Goal: Find contact information: Find contact information

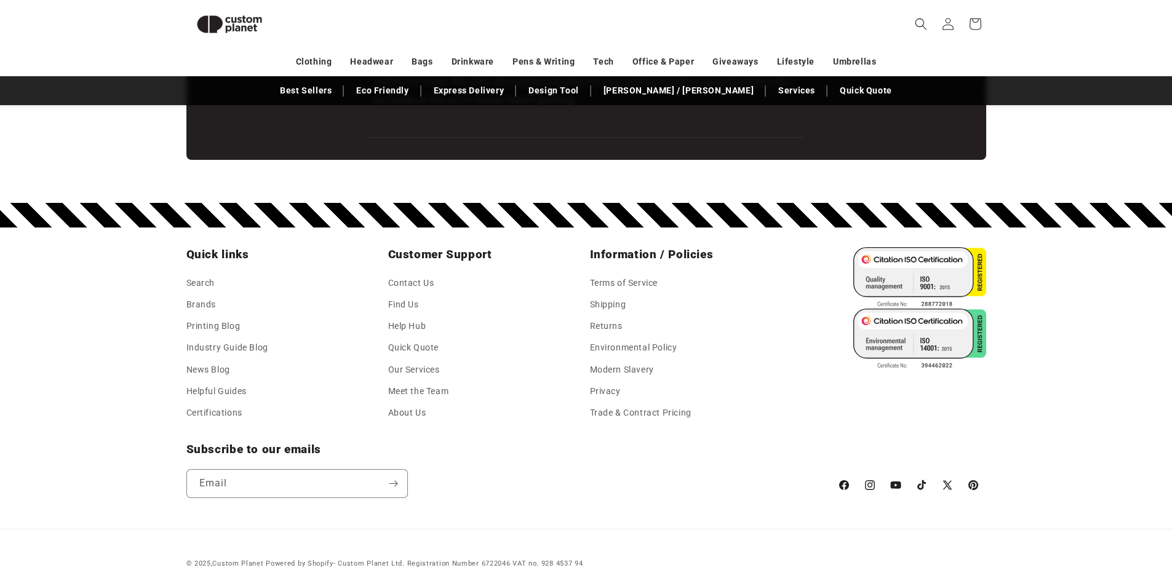
scroll to position [2166, 0]
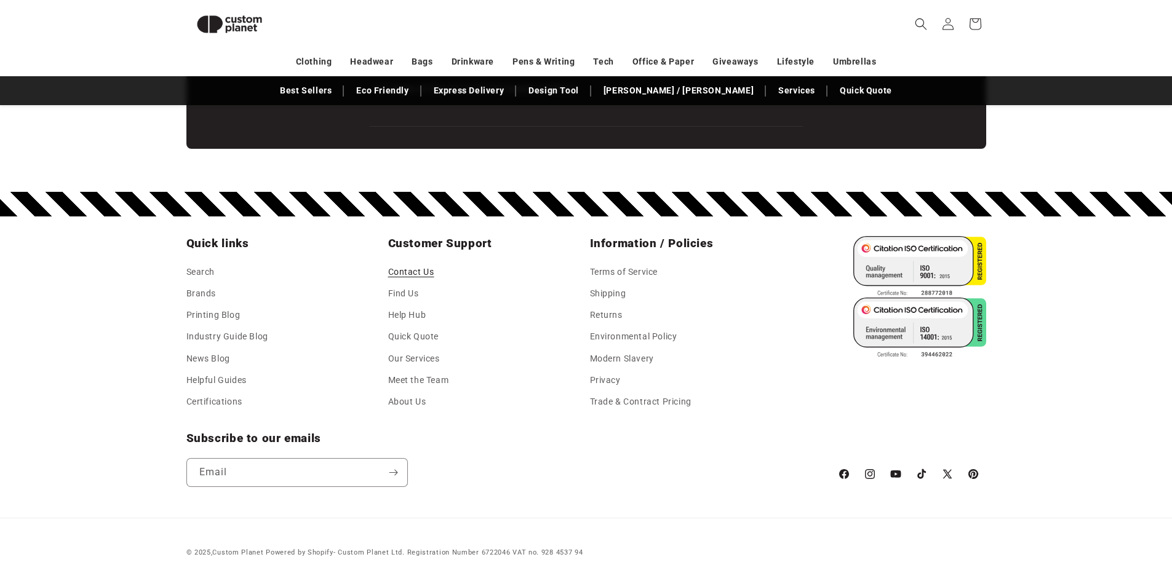
click at [413, 269] on link "Contact Us" at bounding box center [411, 274] width 46 height 18
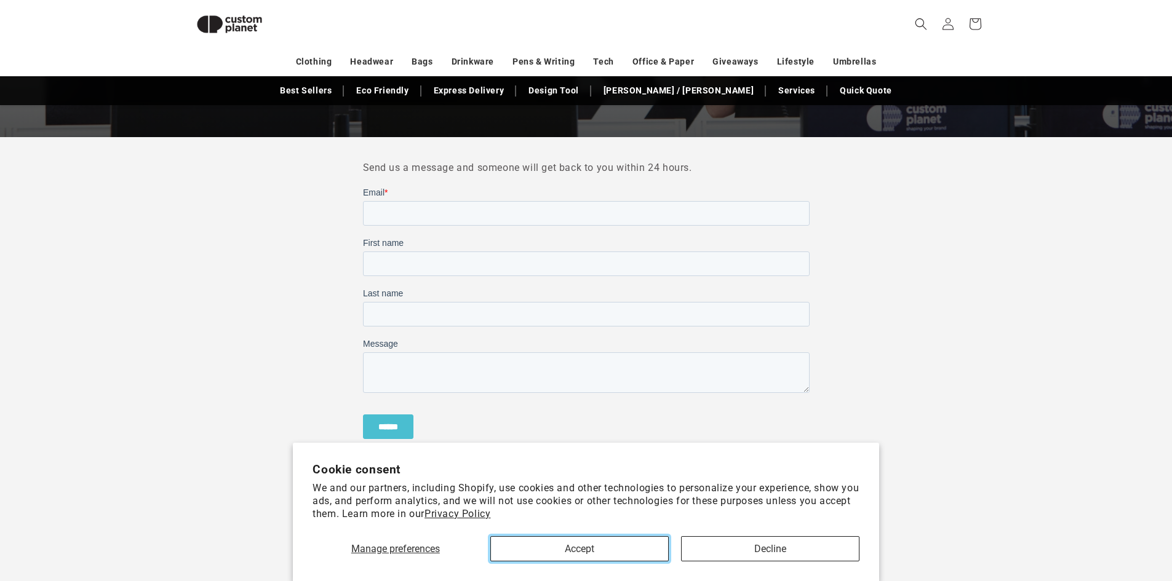
click at [562, 554] on button "Accept" at bounding box center [579, 548] width 178 height 25
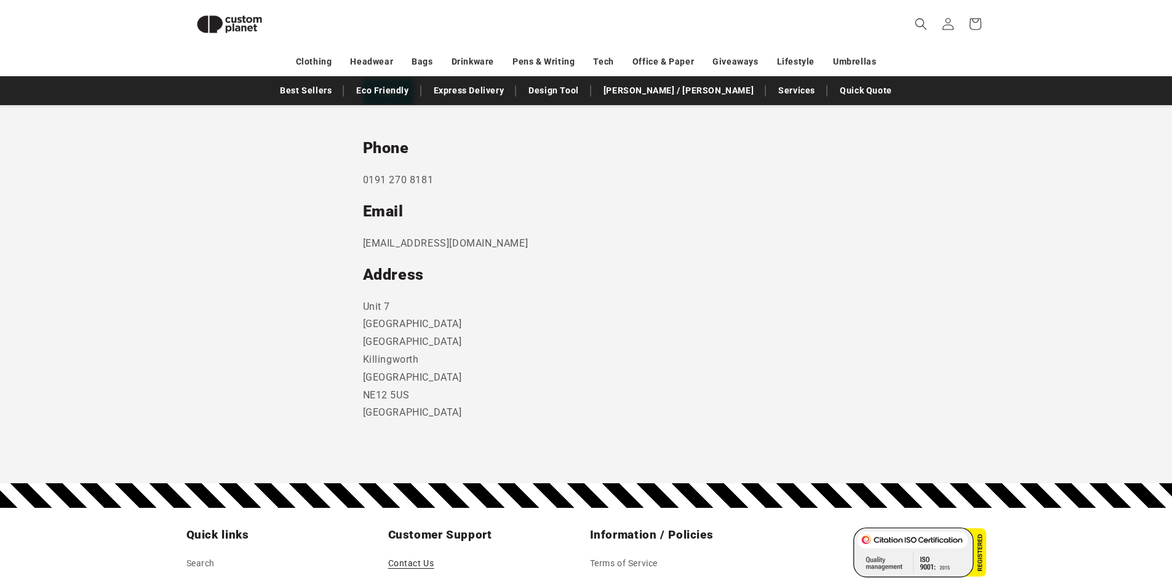
scroll to position [660, 0]
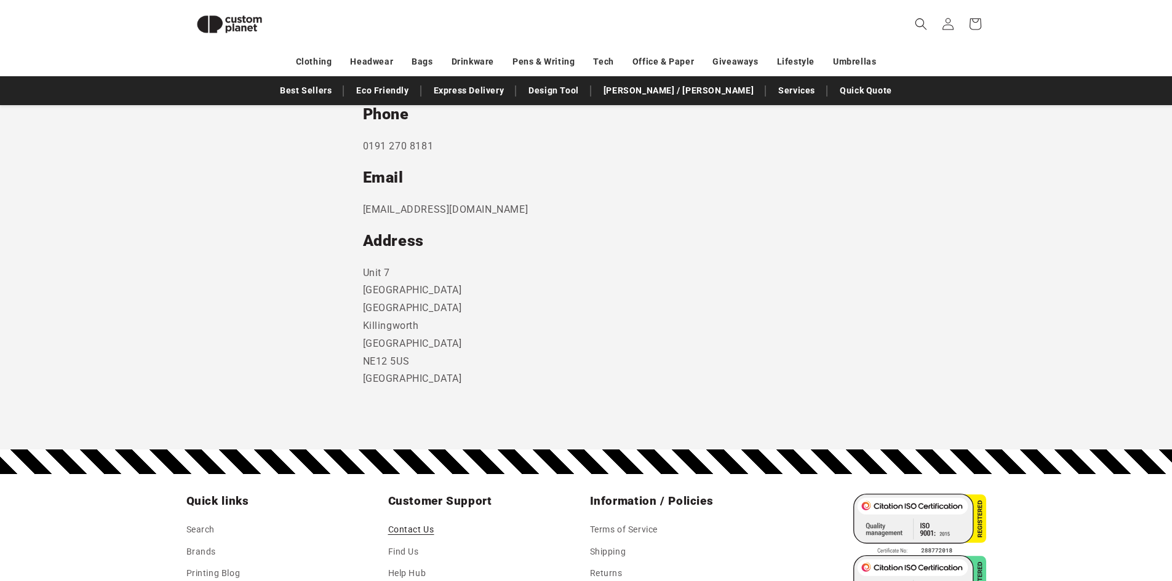
click at [418, 208] on p "sales@customplanet.co.uk" at bounding box center [586, 210] width 447 height 18
drag, startPoint x: 498, startPoint y: 209, endPoint x: 357, endPoint y: 209, distance: 140.9
click at [358, 209] on section "Send us a message and someone will get back to you within 24 hours. Phone 0191 …" at bounding box center [586, 109] width 1172 height 682
copy p "sales@customplanet.co.uk"
click at [676, 250] on h2 "Address" at bounding box center [586, 241] width 447 height 20
